Goal: Task Accomplishment & Management: Use online tool/utility

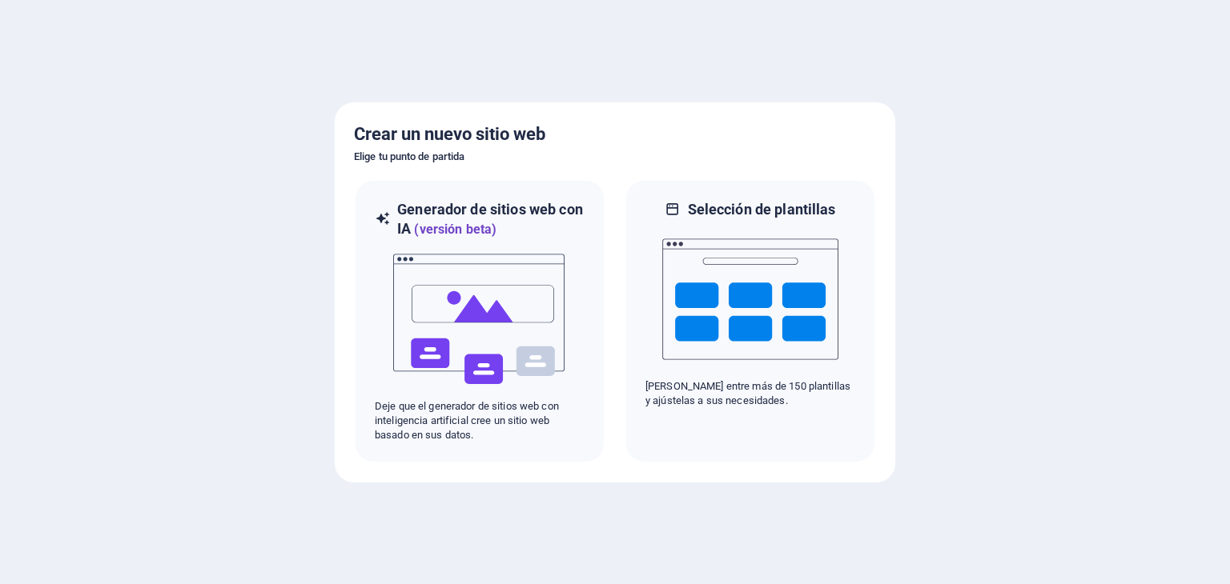
click at [981, 344] on div at bounding box center [615, 292] width 1230 height 584
drag, startPoint x: 1024, startPoint y: 408, endPoint x: 1001, endPoint y: 235, distance: 175.3
click at [1002, 238] on div at bounding box center [615, 292] width 1230 height 584
click at [994, 465] on div at bounding box center [615, 292] width 1230 height 584
click at [560, 552] on div at bounding box center [615, 292] width 1230 height 584
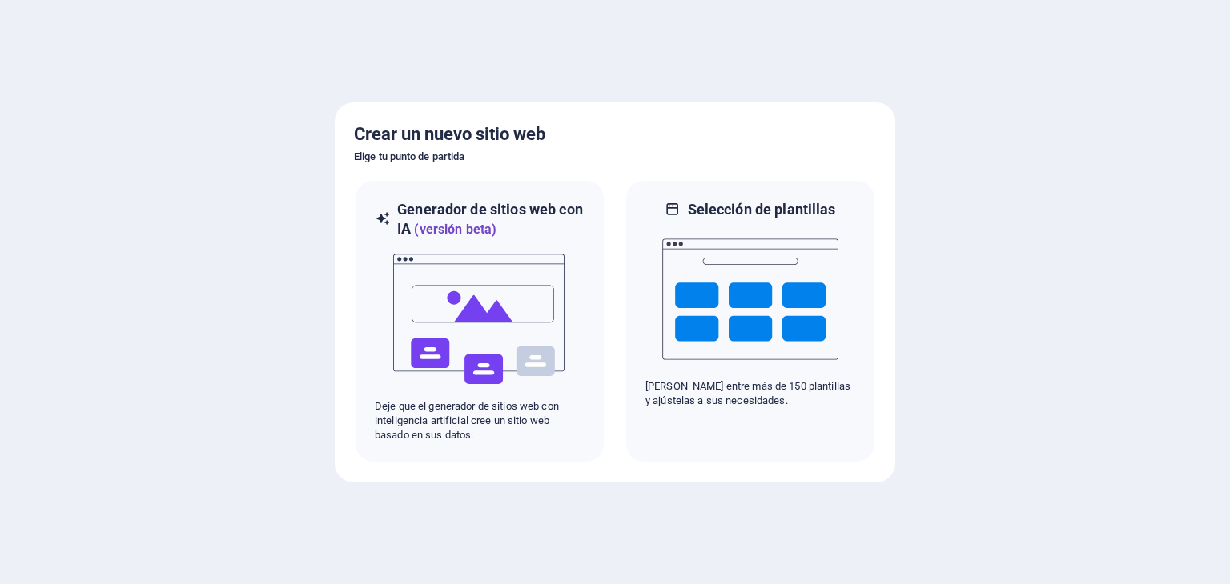
click at [50, 396] on div at bounding box center [615, 292] width 1230 height 584
click at [54, 248] on div at bounding box center [615, 292] width 1230 height 584
click at [151, 273] on div at bounding box center [615, 292] width 1230 height 584
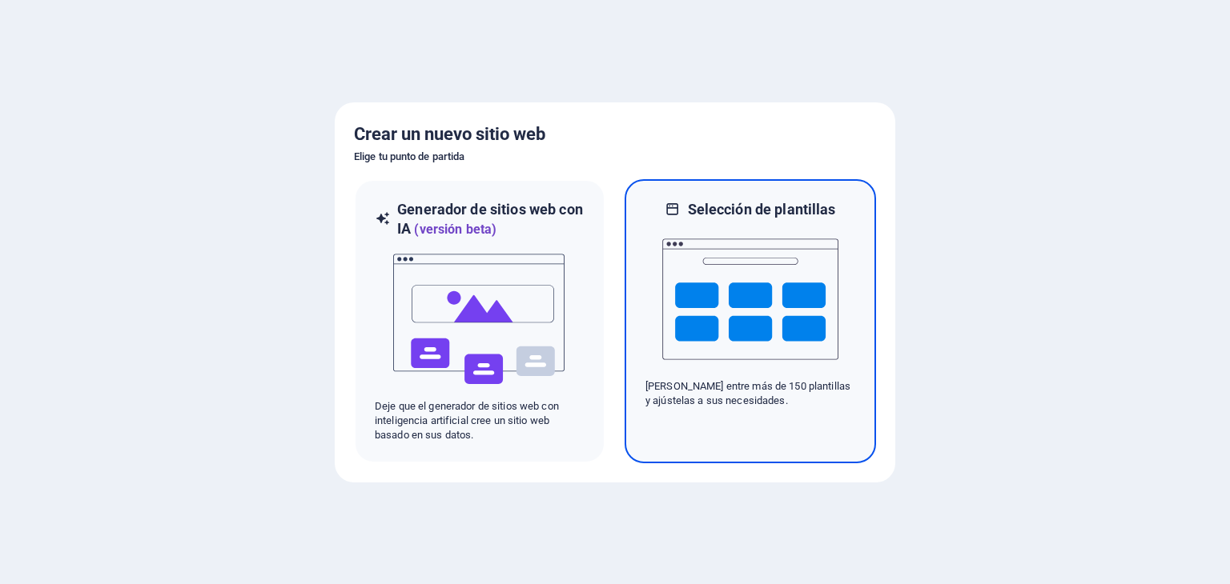
click at [729, 342] on img at bounding box center [750, 299] width 176 height 160
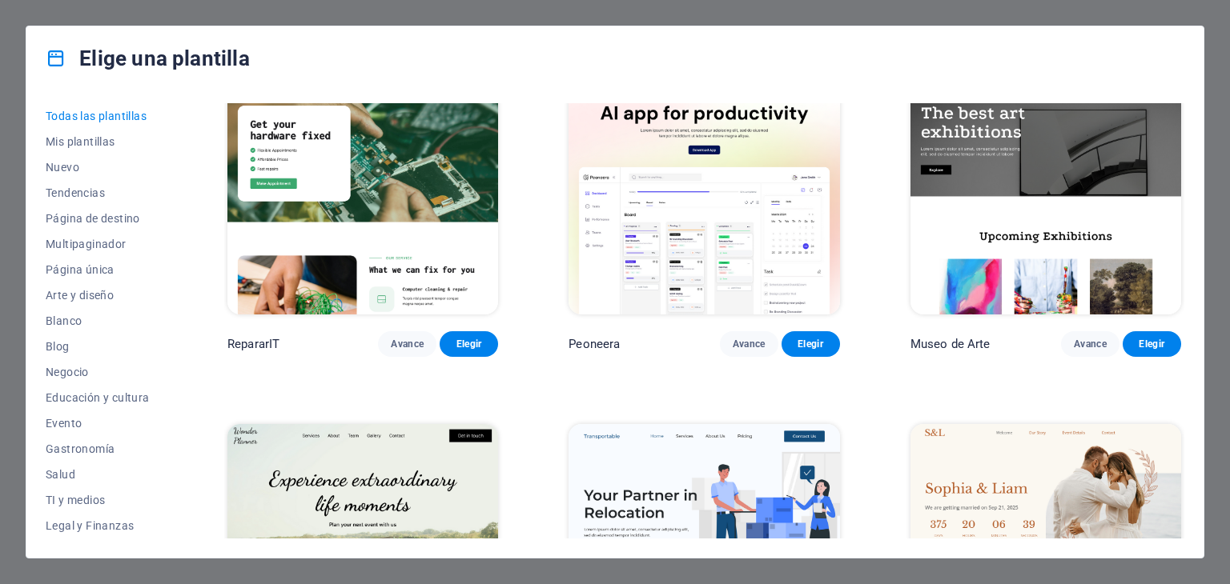
scroll to position [881, 0]
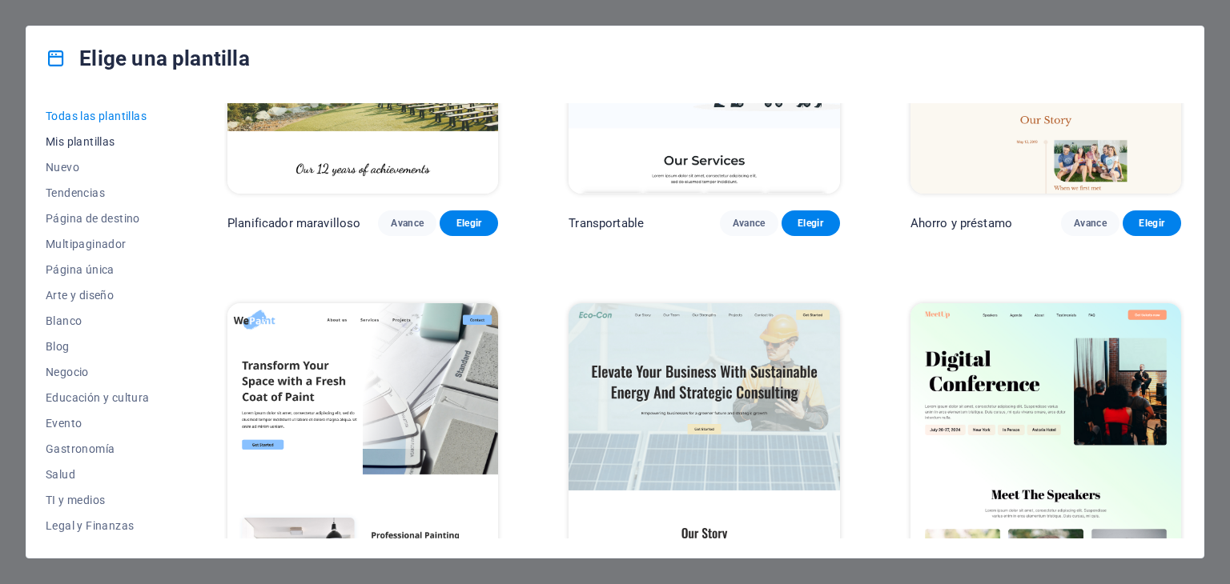
click at [71, 135] on font "Mis plantillas" at bounding box center [81, 141] width 70 height 13
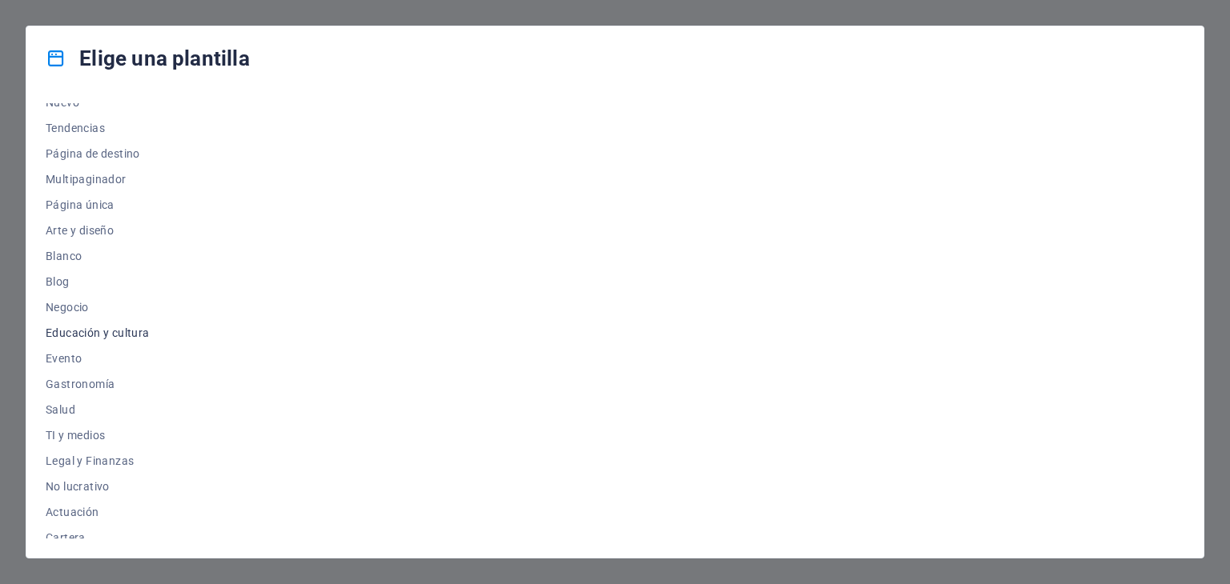
scroll to position [0, 0]
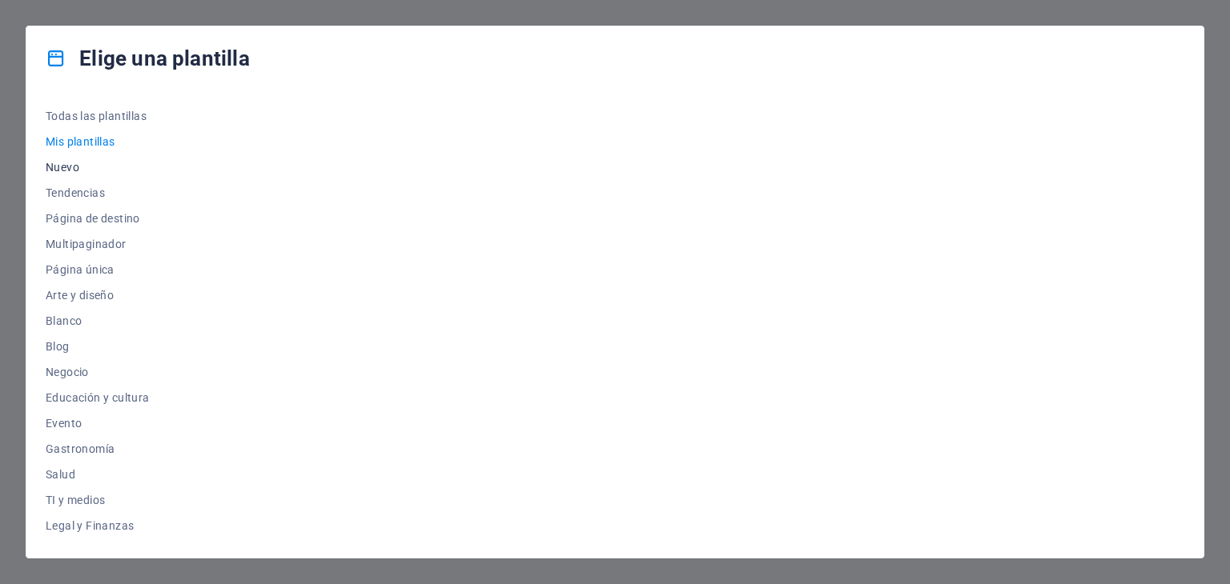
click at [54, 165] on font "Nuevo" at bounding box center [63, 167] width 34 height 13
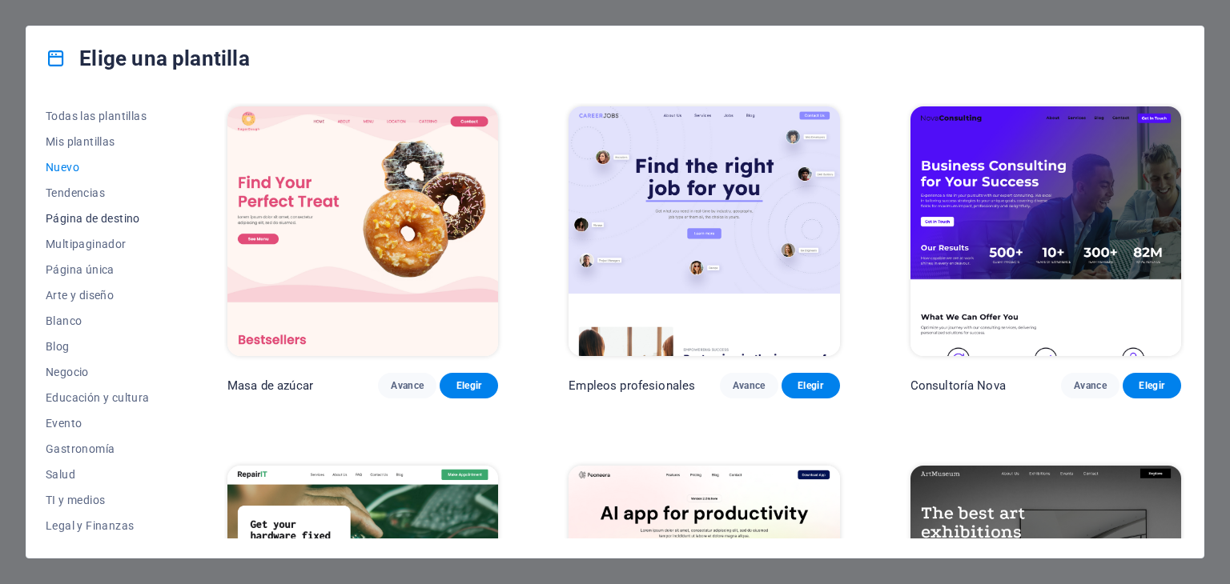
click at [86, 207] on button "Página de destino" at bounding box center [101, 219] width 111 height 26
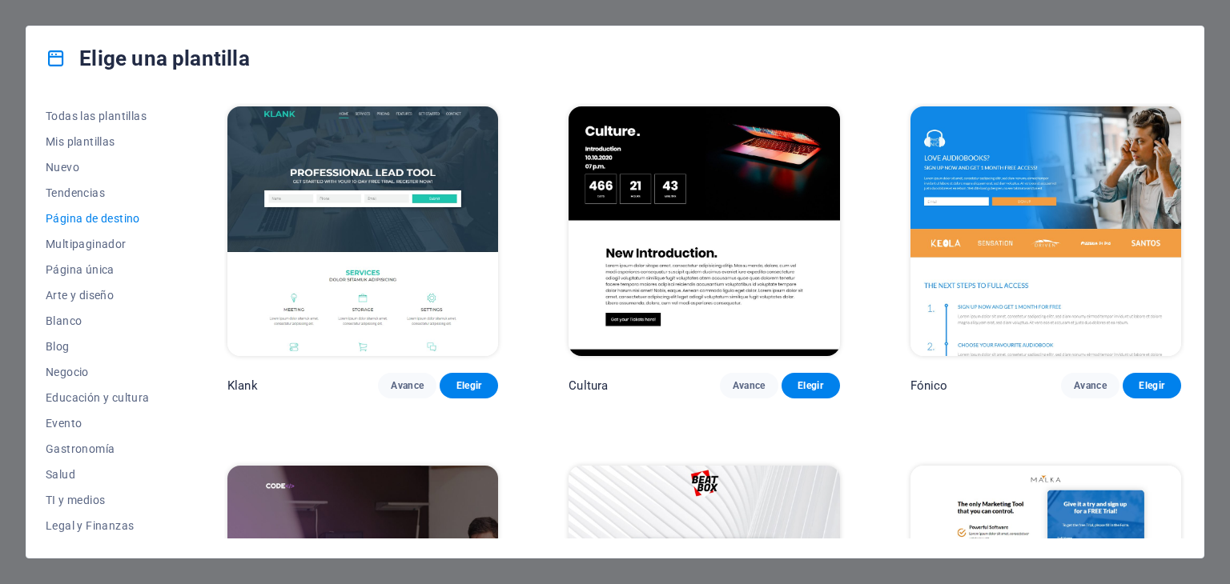
click at [227, 9] on div "Elige una plantilla Todas las plantillas Mis plantillas Nuevo Tendencias Página…" at bounding box center [615, 292] width 1230 height 584
click at [106, 110] on font "Todas las plantillas" at bounding box center [96, 116] width 101 height 13
